Goal: Task Accomplishment & Management: Complete application form

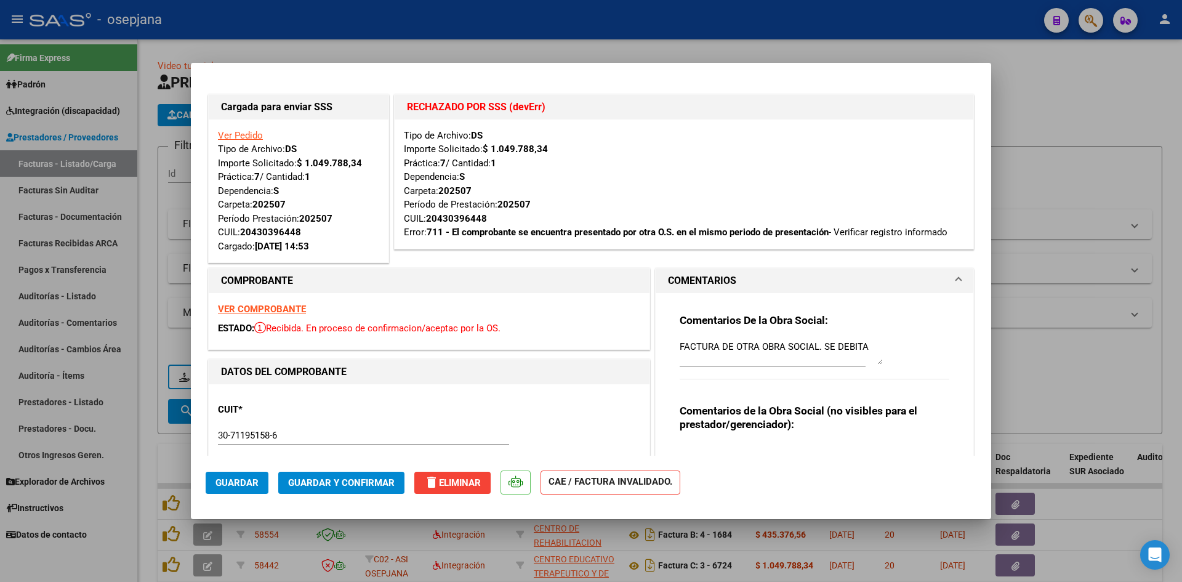
scroll to position [62, 0]
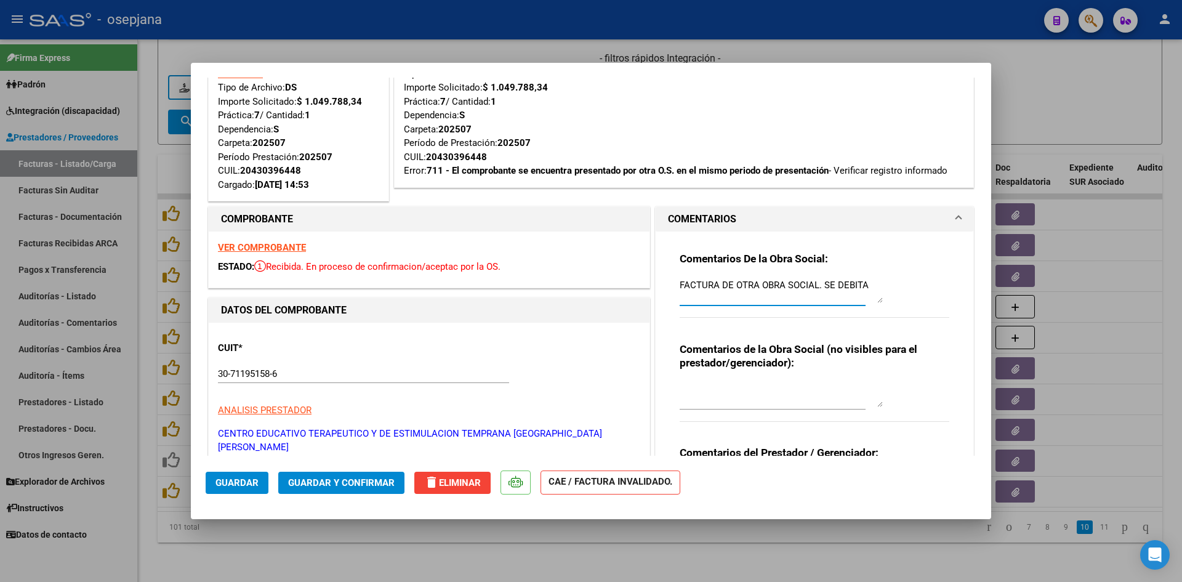
drag, startPoint x: 675, startPoint y: 283, endPoint x: 875, endPoint y: 283, distance: 199.5
click at [875, 283] on textarea "FACTURA DE OTRA OBRA SOCIAL. SE DEBITA" at bounding box center [781, 290] width 203 height 25
click at [1087, 97] on div at bounding box center [591, 291] width 1182 height 582
type input "$ 0,00"
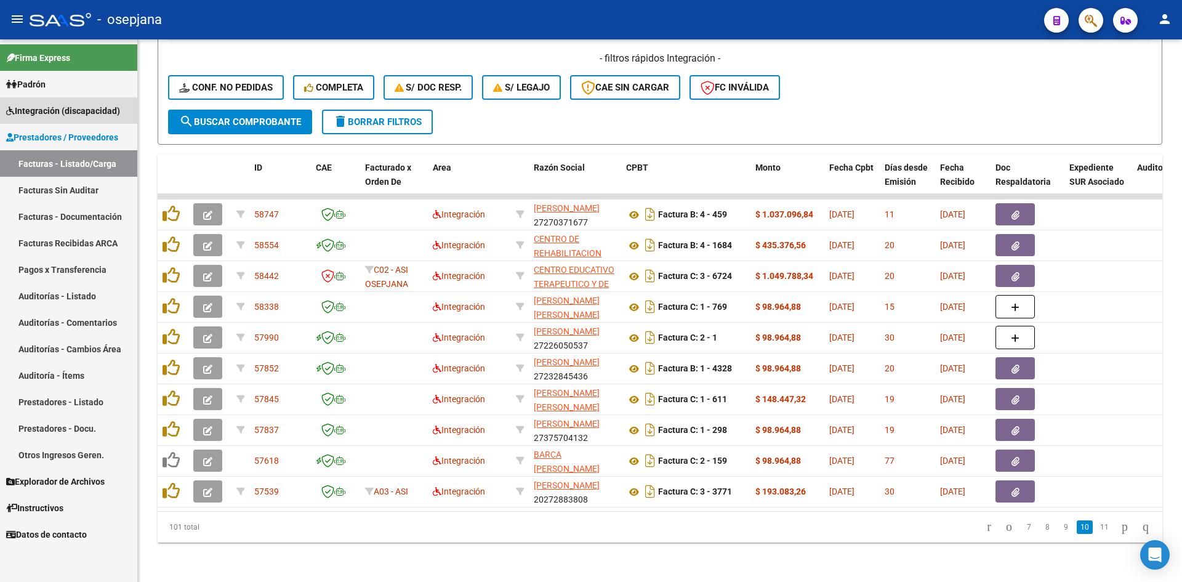
click at [77, 110] on span "Integración (discapacidad)" at bounding box center [63, 111] width 114 height 14
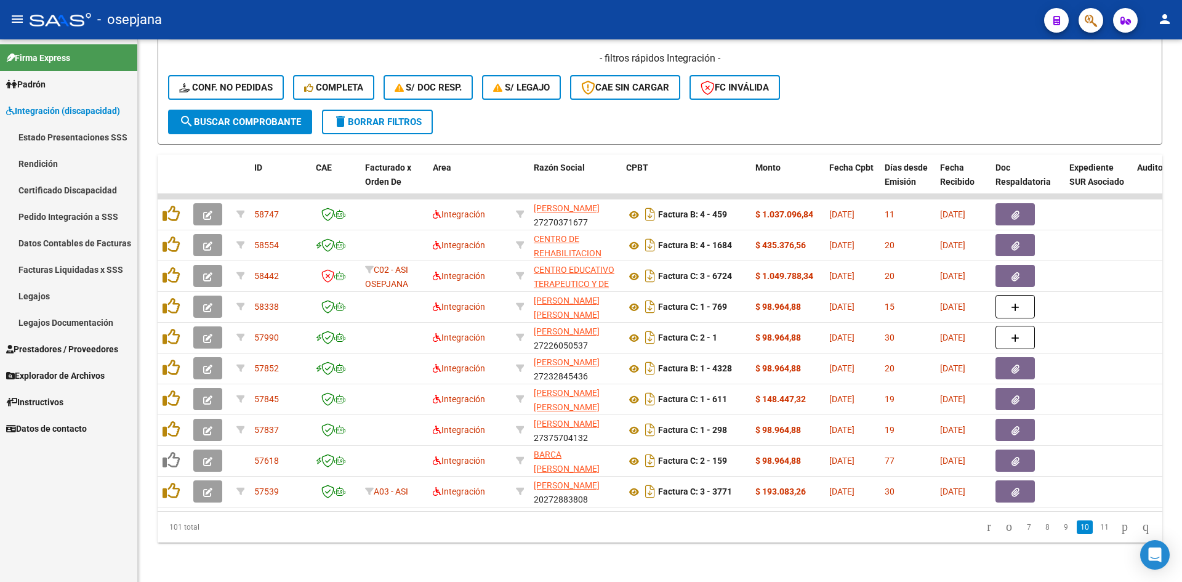
click at [97, 289] on link "Legajos" at bounding box center [68, 296] width 137 height 26
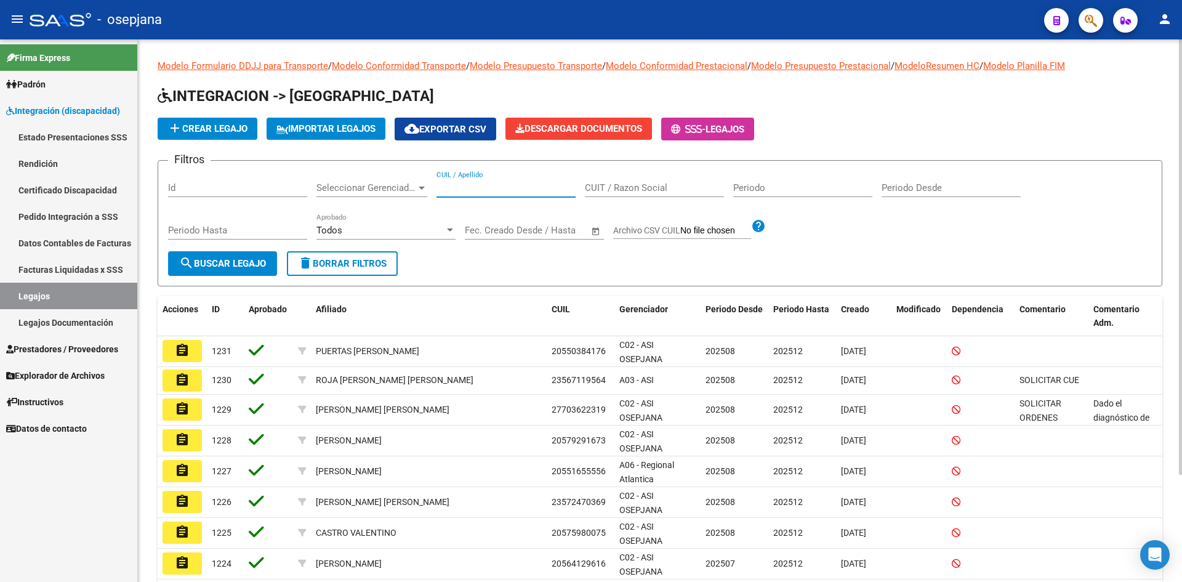
click at [454, 188] on input "CUIL / Apellido" at bounding box center [506, 187] width 139 height 11
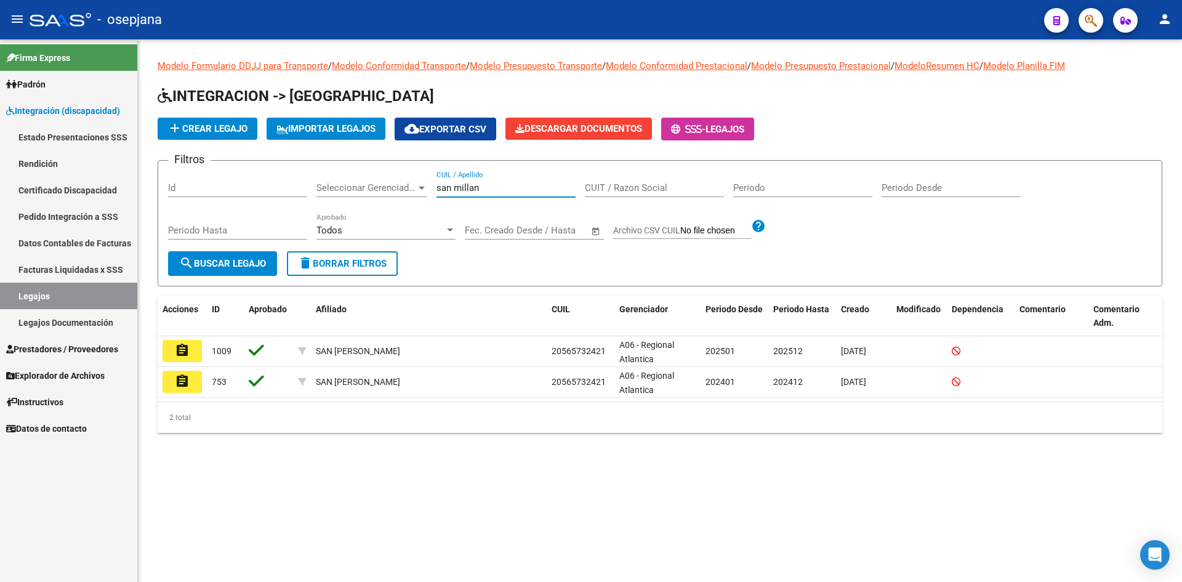
type input "san millan"
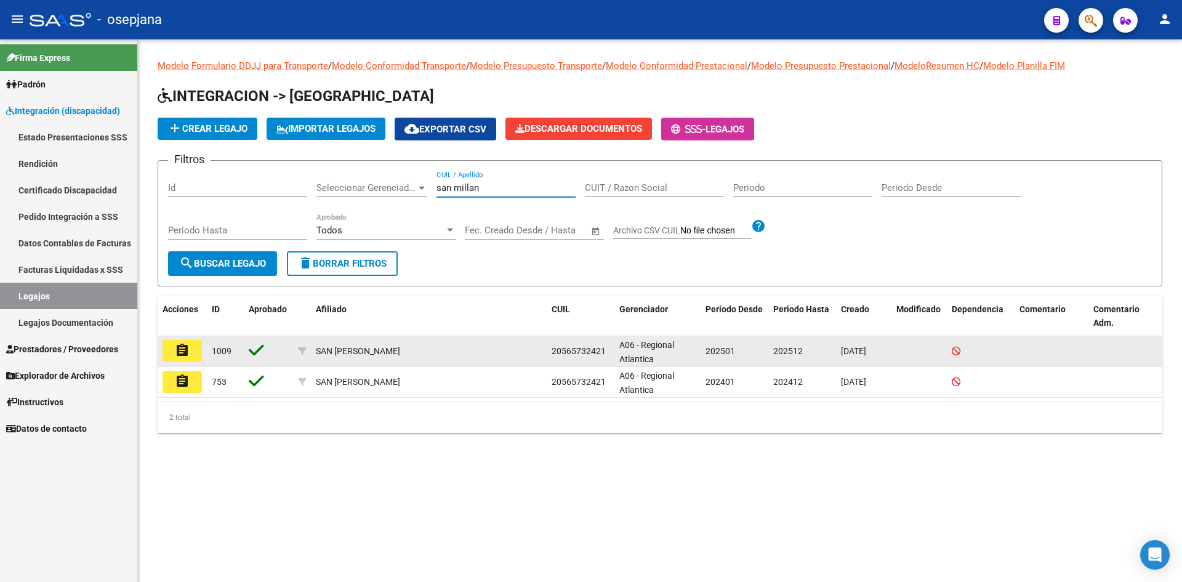
click at [199, 355] on button "assignment" at bounding box center [182, 351] width 39 height 22
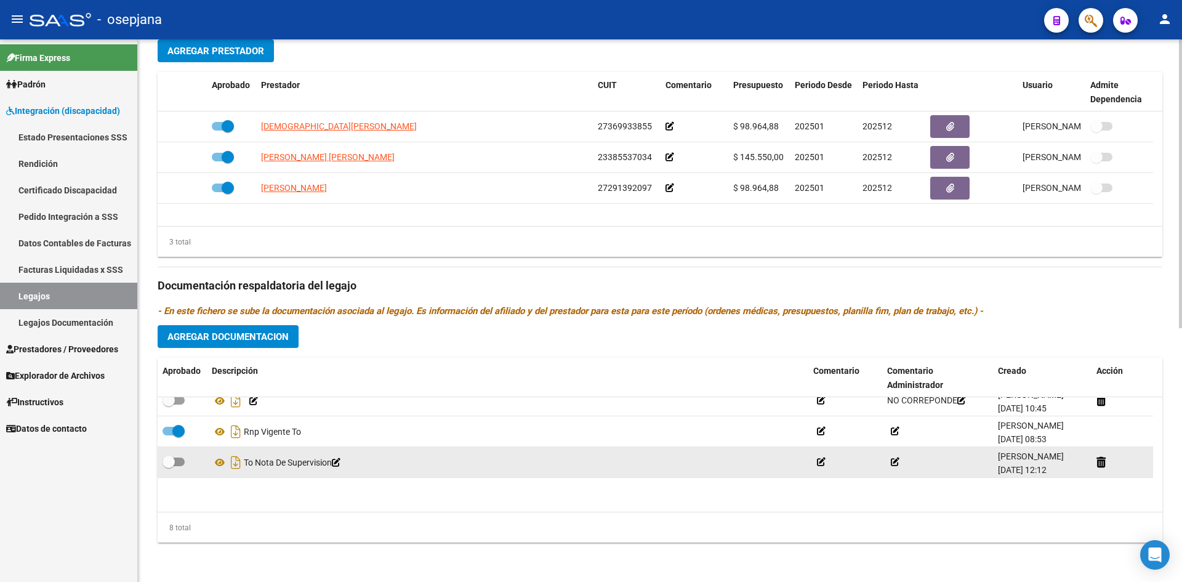
scroll to position [135, 0]
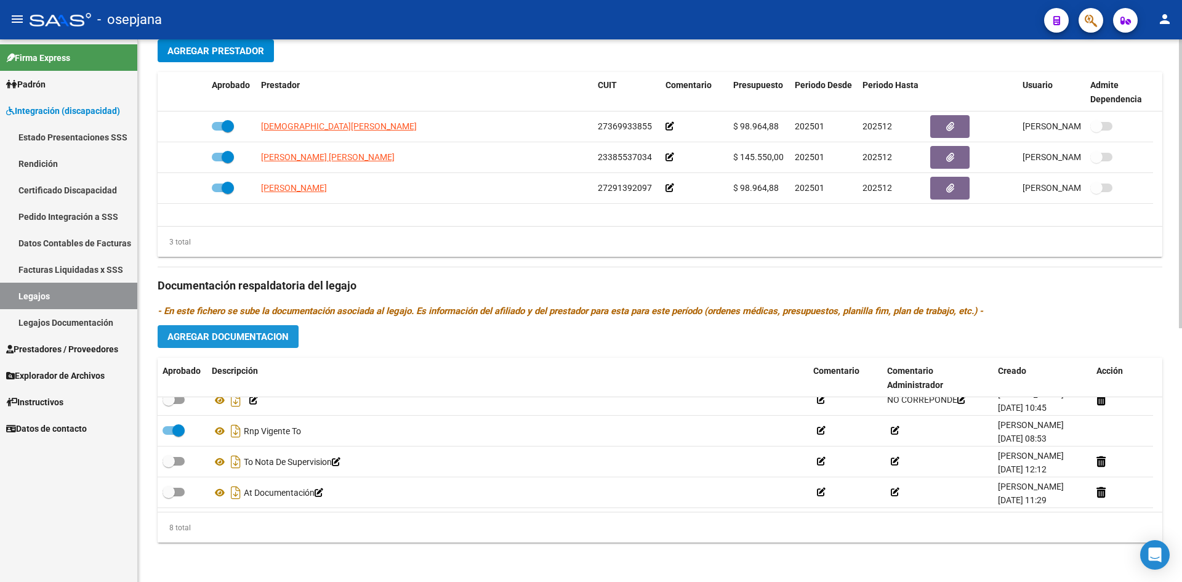
click at [221, 334] on span "Agregar Documentacion" at bounding box center [227, 336] width 121 height 11
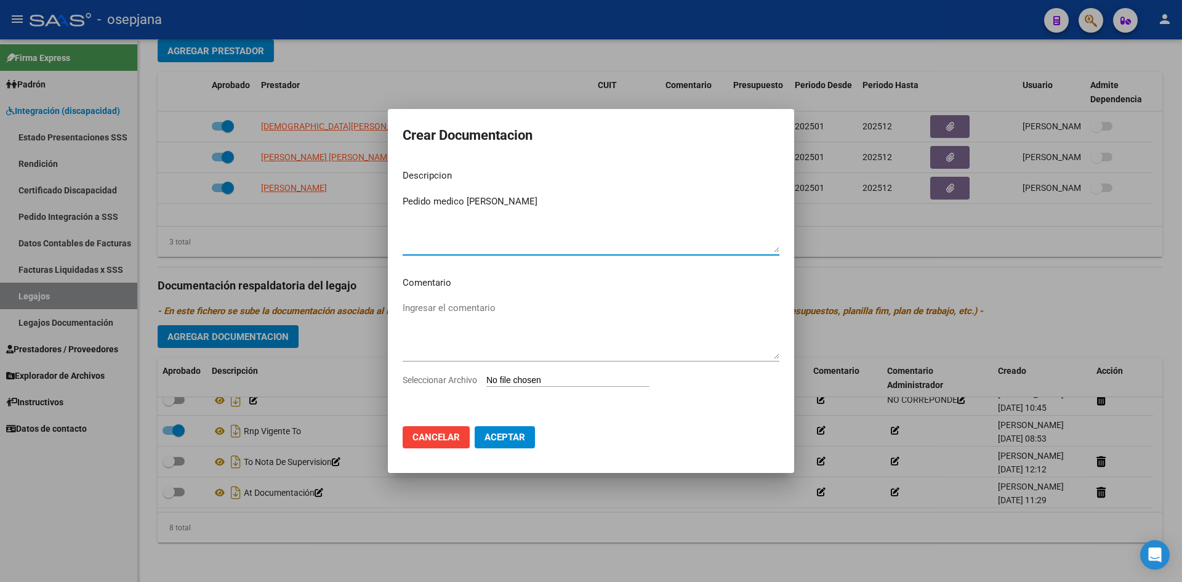
type textarea "Pedido medico [PERSON_NAME]"
click at [589, 371] on div "Ingresar el comentario" at bounding box center [591, 336] width 377 height 75
click at [584, 378] on input "Seleccionar Archivo" at bounding box center [567, 381] width 163 height 12
type input "C:\fakepath\solicitud maestra de apoyo.pdf"
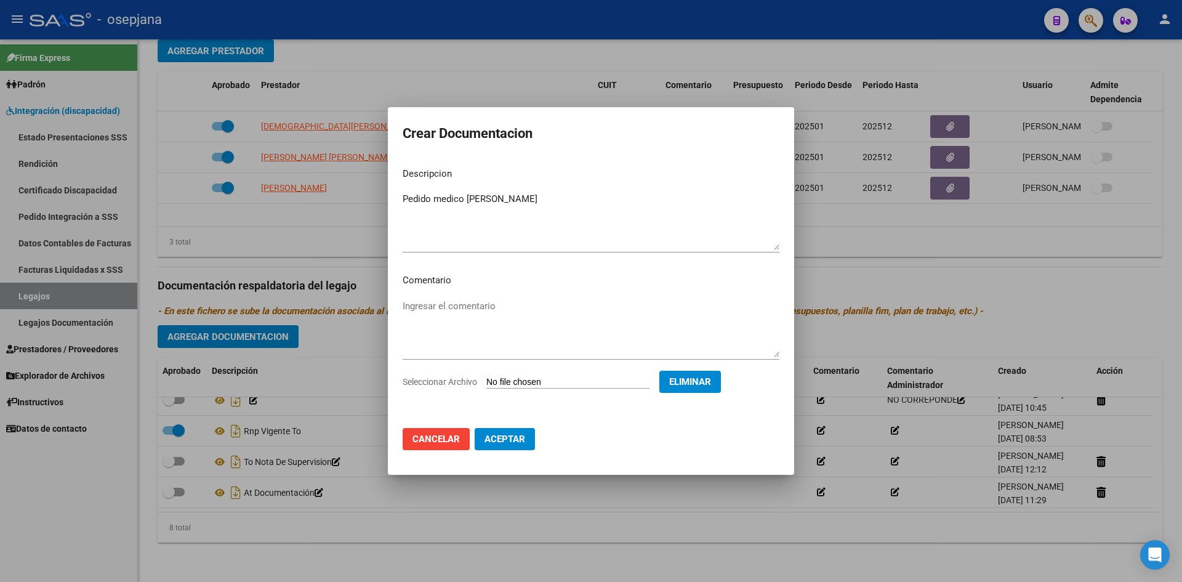
click at [507, 439] on span "Aceptar" at bounding box center [505, 438] width 41 height 11
checkbox input "true"
checkbox input "false"
checkbox input "true"
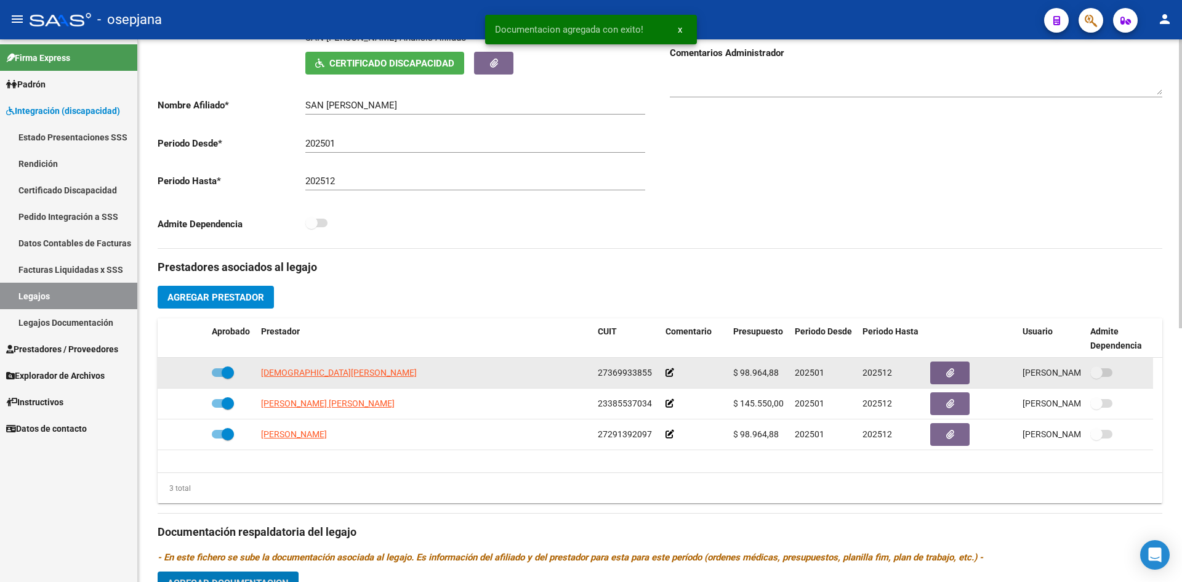
scroll to position [0, 0]
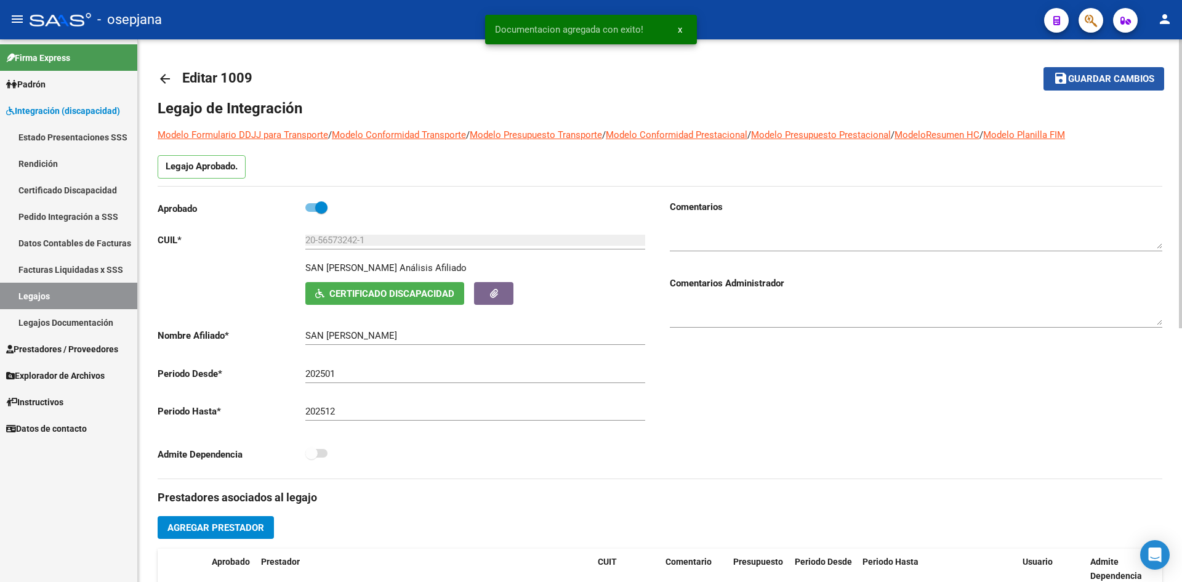
click at [1119, 67] on button "save Guardar cambios" at bounding box center [1104, 78] width 121 height 23
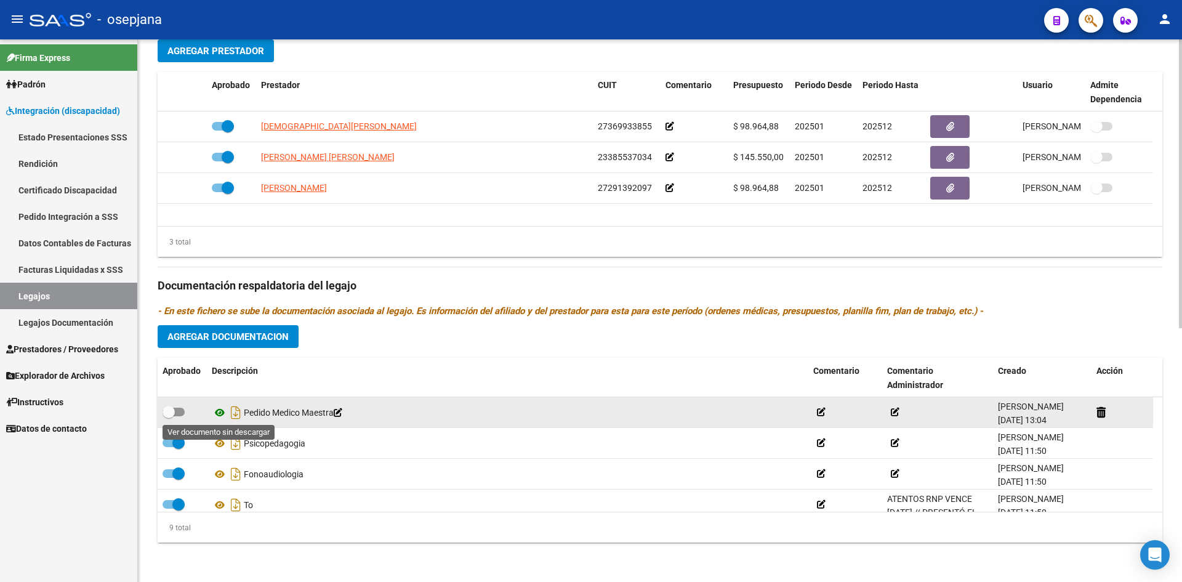
click at [220, 411] on icon at bounding box center [220, 412] width 16 height 15
click at [217, 413] on icon at bounding box center [220, 412] width 16 height 15
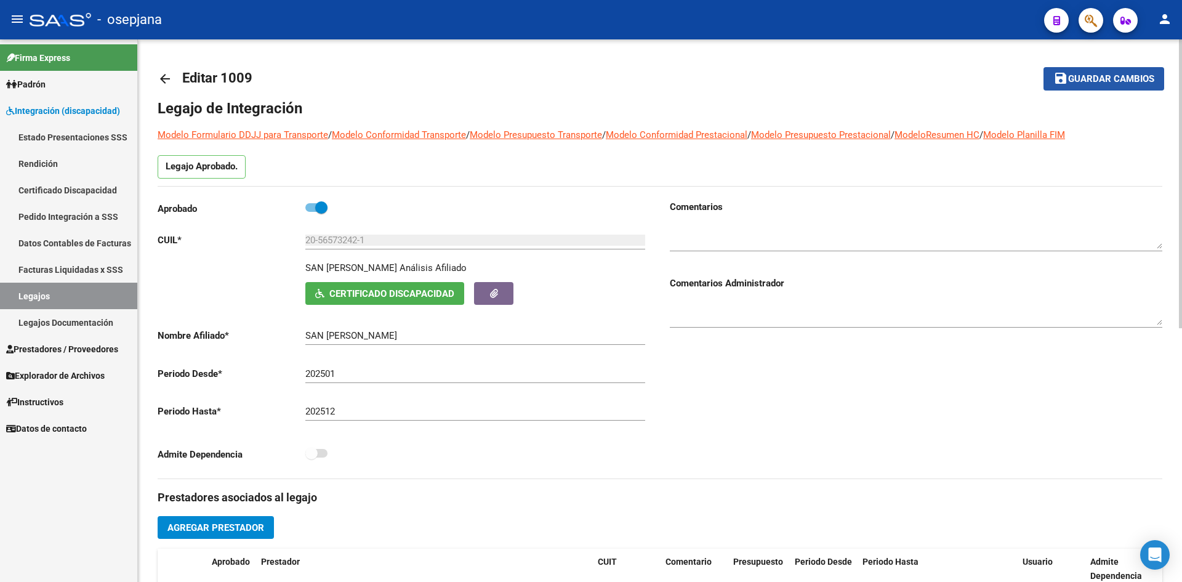
click at [1096, 75] on span "Guardar cambios" at bounding box center [1111, 79] width 86 height 11
click at [1126, 80] on span "Guardar cambios" at bounding box center [1111, 79] width 86 height 11
